Goal: Task Accomplishment & Management: Complete application form

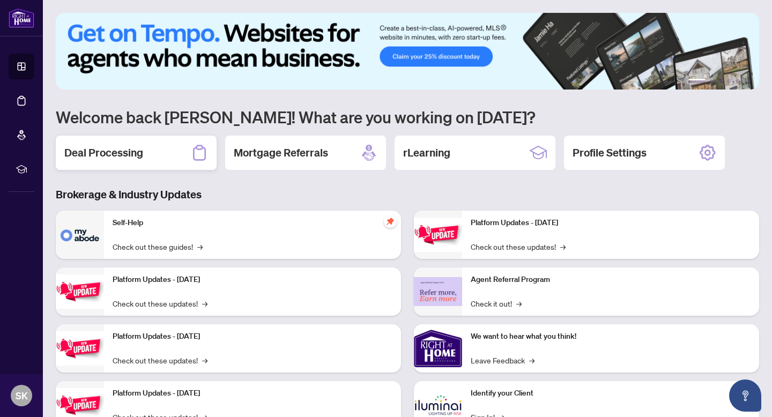
click at [151, 157] on div "Deal Processing" at bounding box center [136, 153] width 161 height 34
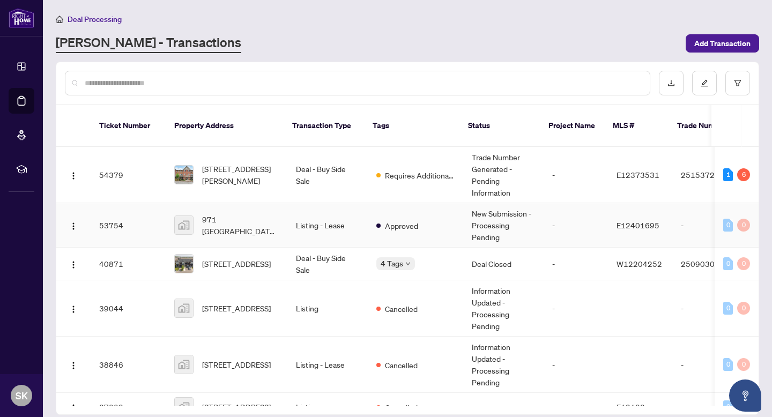
click at [337, 220] on td "Listing - Lease" at bounding box center [327, 225] width 80 height 45
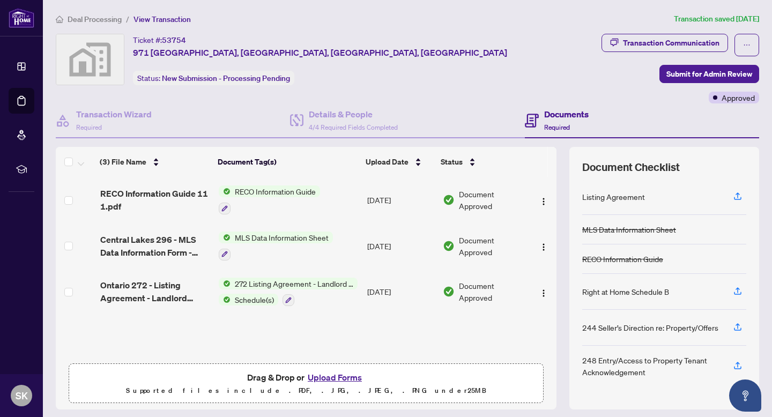
click at [331, 376] on button "Upload Forms" at bounding box center [335, 377] width 61 height 14
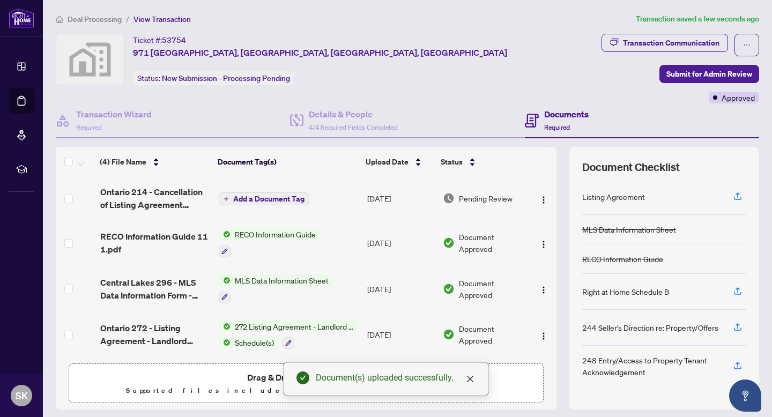
scroll to position [2, 0]
click at [700, 74] on span "Submit for Admin Review" at bounding box center [709, 73] width 86 height 17
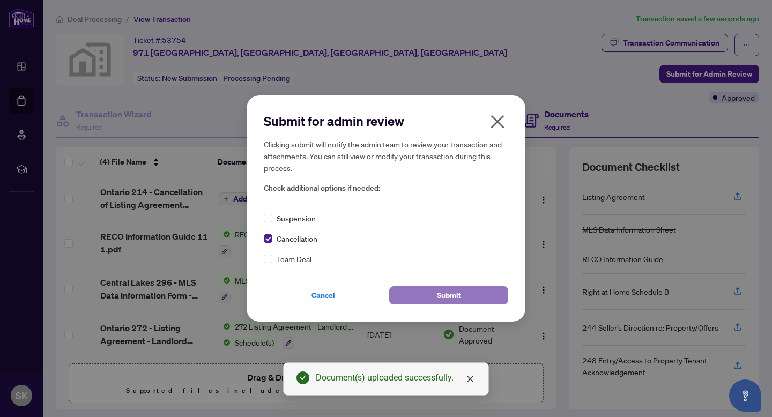
click at [457, 296] on span "Submit" at bounding box center [449, 295] width 24 height 17
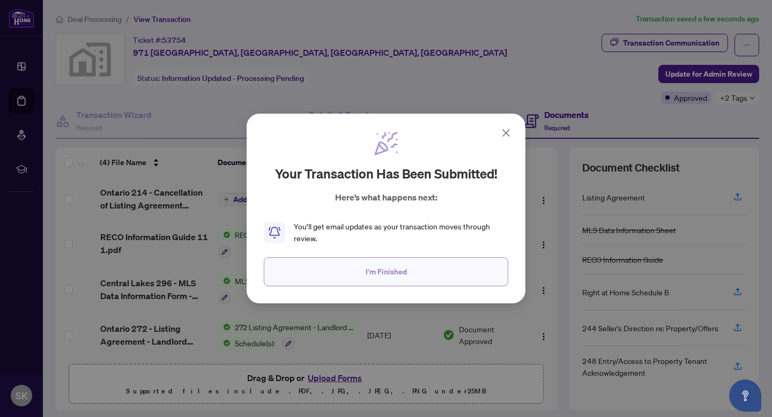
click at [348, 275] on button "I'm Finished" at bounding box center [386, 271] width 244 height 29
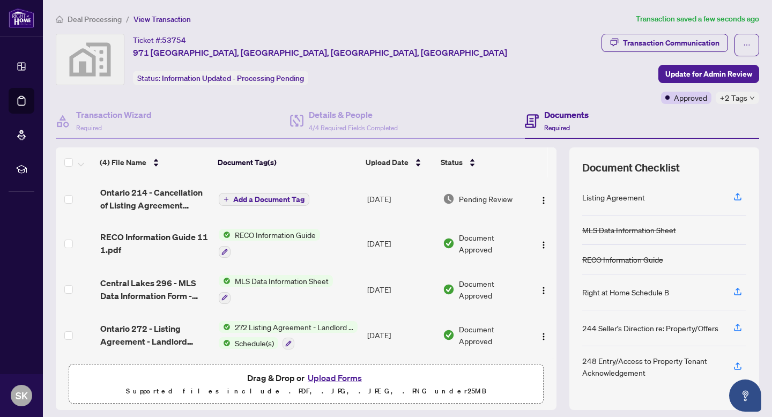
scroll to position [0, 0]
